Goal: Communication & Community: Answer question/provide support

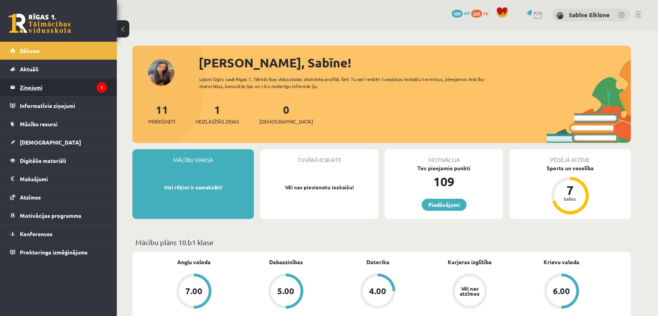
click at [63, 82] on legend "Ziņojumi 1" at bounding box center [63, 87] width 87 height 18
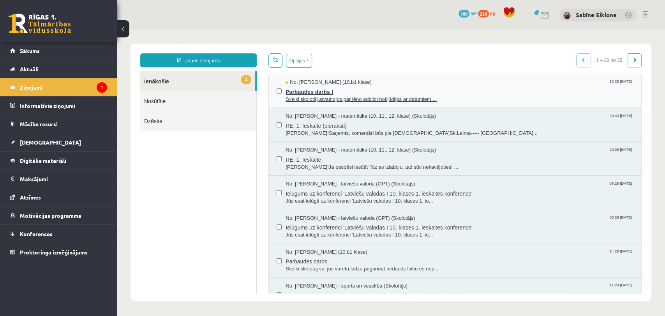
click at [362, 88] on span "Parbaudes darbs !" at bounding box center [459, 91] width 348 height 10
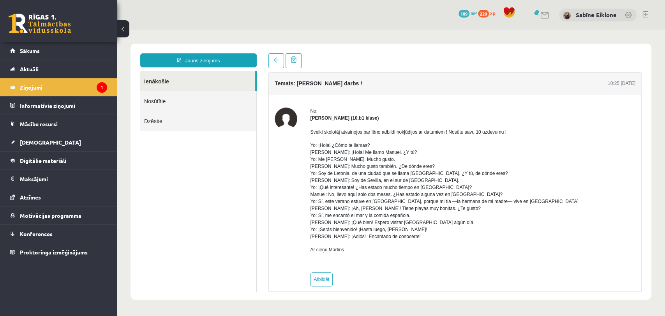
click at [48, 28] on link at bounding box center [40, 23] width 62 height 19
